Goal: Information Seeking & Learning: Compare options

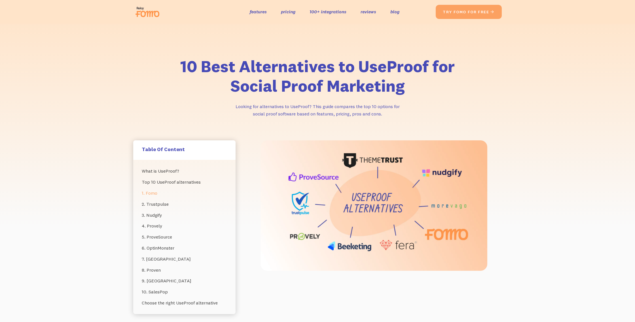
click at [155, 194] on link "1. Fomo" at bounding box center [184, 193] width 85 height 11
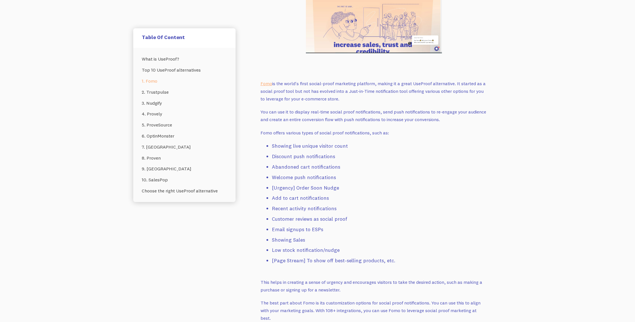
scroll to position [536, 0]
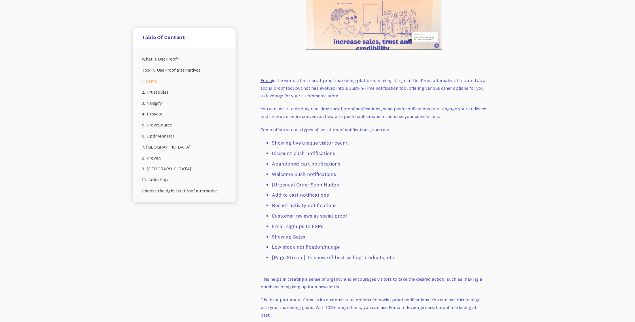
click at [269, 81] on link "Fomo" at bounding box center [266, 81] width 12 height 6
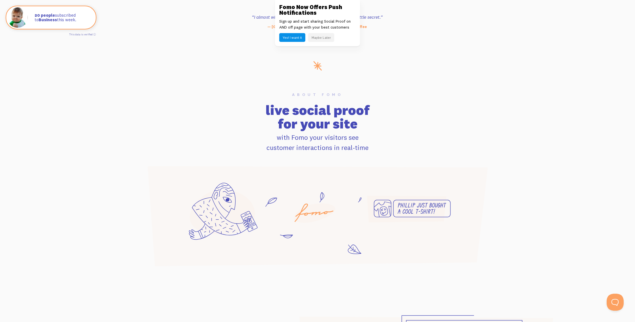
scroll to position [284, 0]
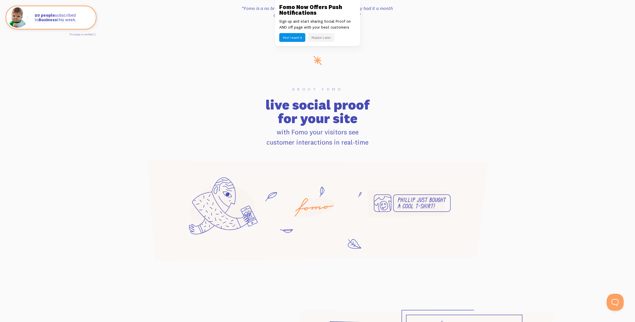
click at [325, 38] on button "Maybe Later" at bounding box center [321, 37] width 26 height 9
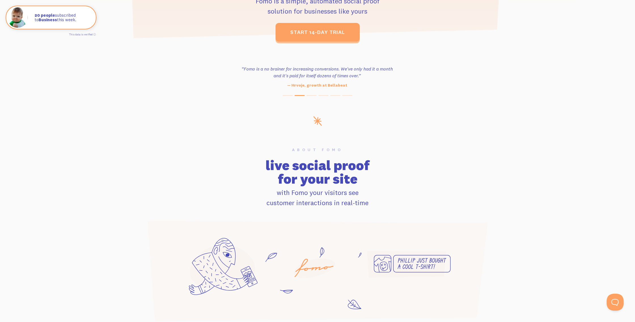
scroll to position [0, 0]
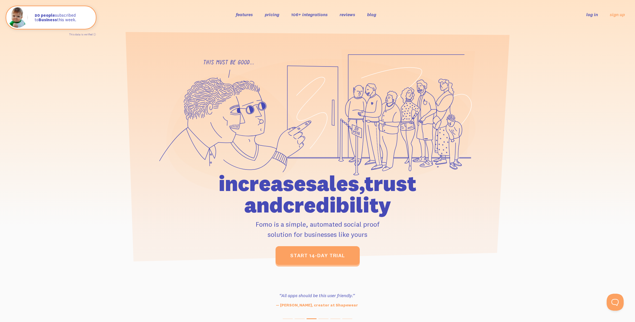
click at [275, 15] on link "pricing" at bounding box center [272, 15] width 14 height 6
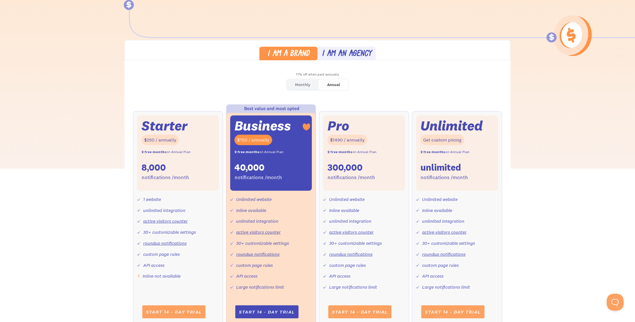
scroll to position [133, 0]
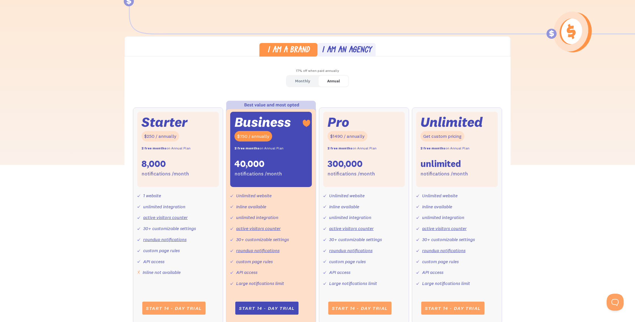
click at [306, 82] on div "Monthly" at bounding box center [302, 81] width 15 height 8
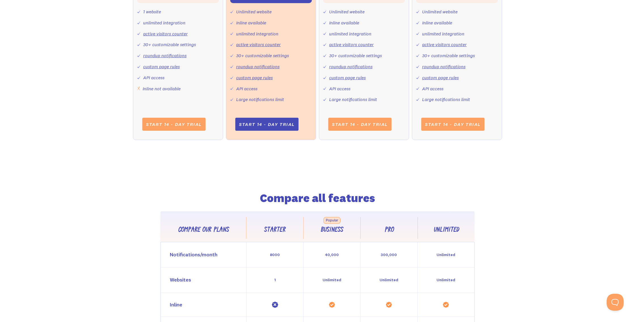
scroll to position [0, 0]
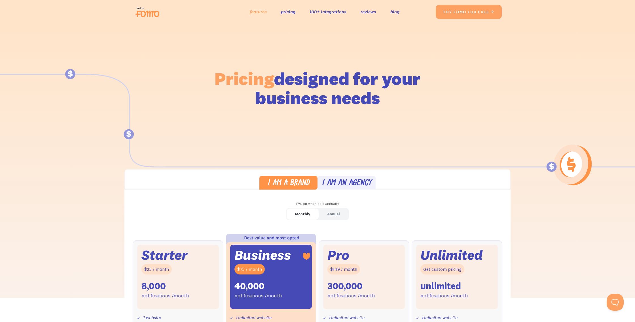
click at [257, 12] on link "features" at bounding box center [258, 12] width 17 height 8
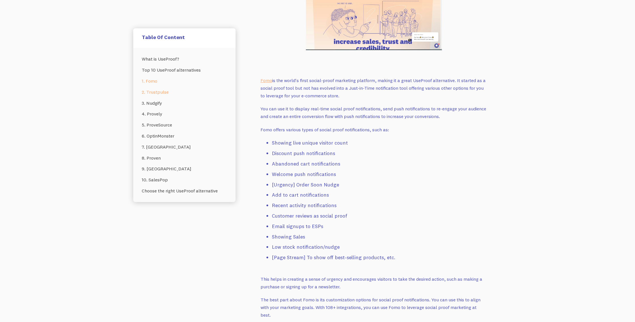
click at [158, 91] on link "2. Trustpulse" at bounding box center [184, 92] width 85 height 11
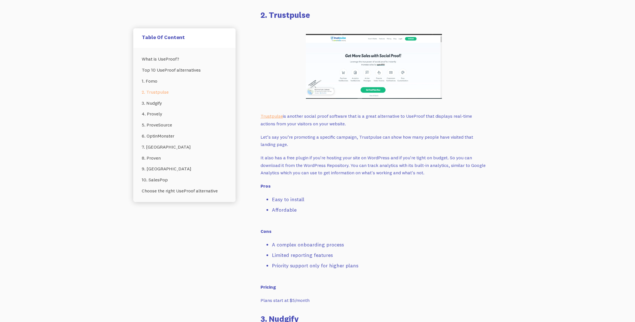
scroll to position [1131, 0]
